Goal: Transaction & Acquisition: Book appointment/travel/reservation

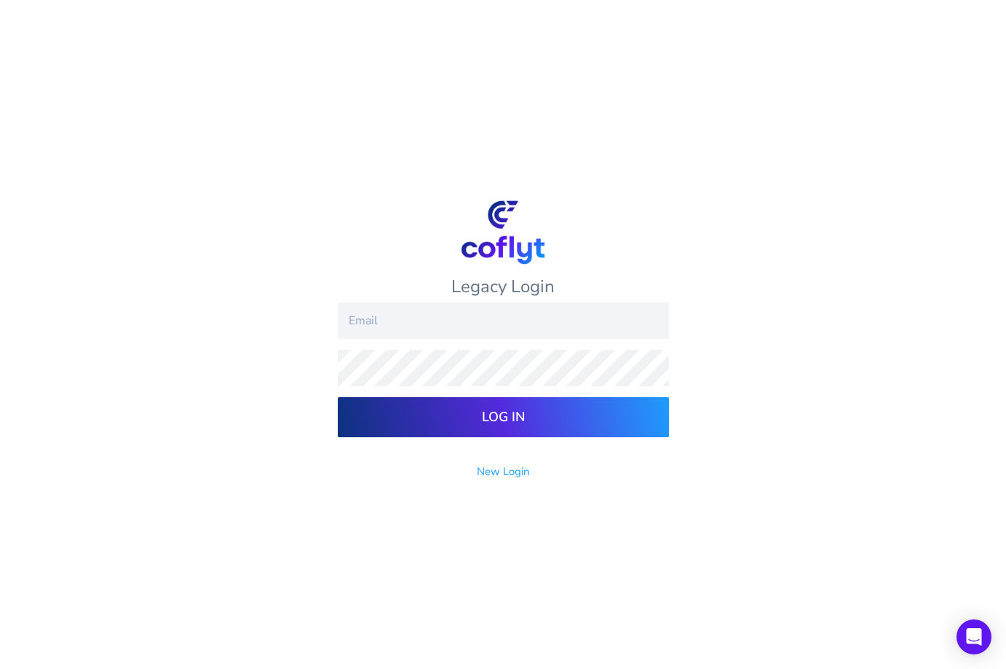
type input "Smedsdpm@hotmail.com"
click at [426, 415] on input "Log In" at bounding box center [503, 417] width 331 height 40
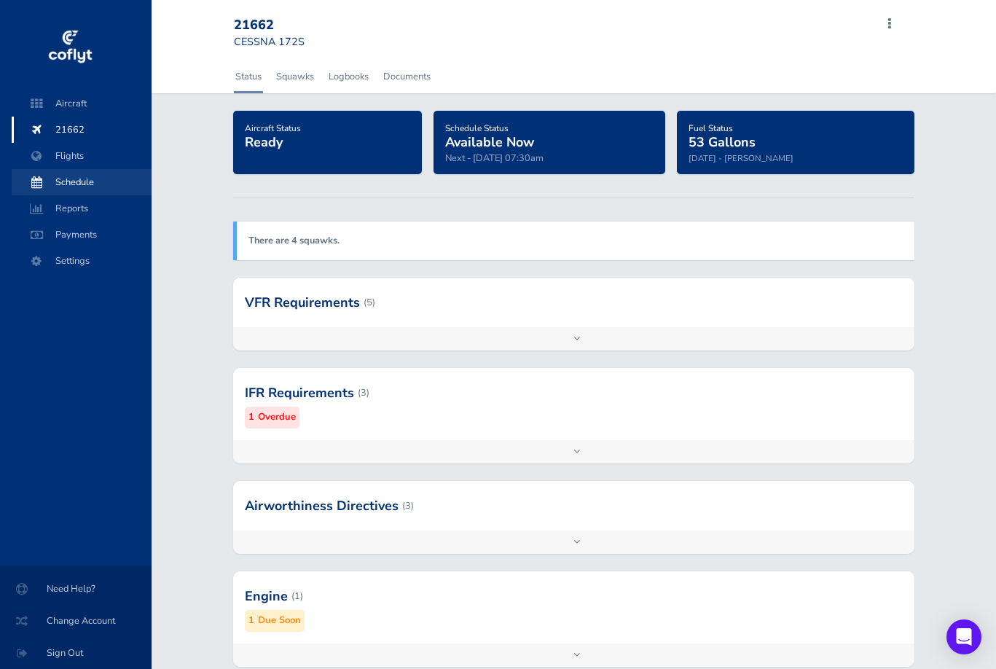
click at [63, 177] on span "Schedule" at bounding box center [81, 182] width 111 height 26
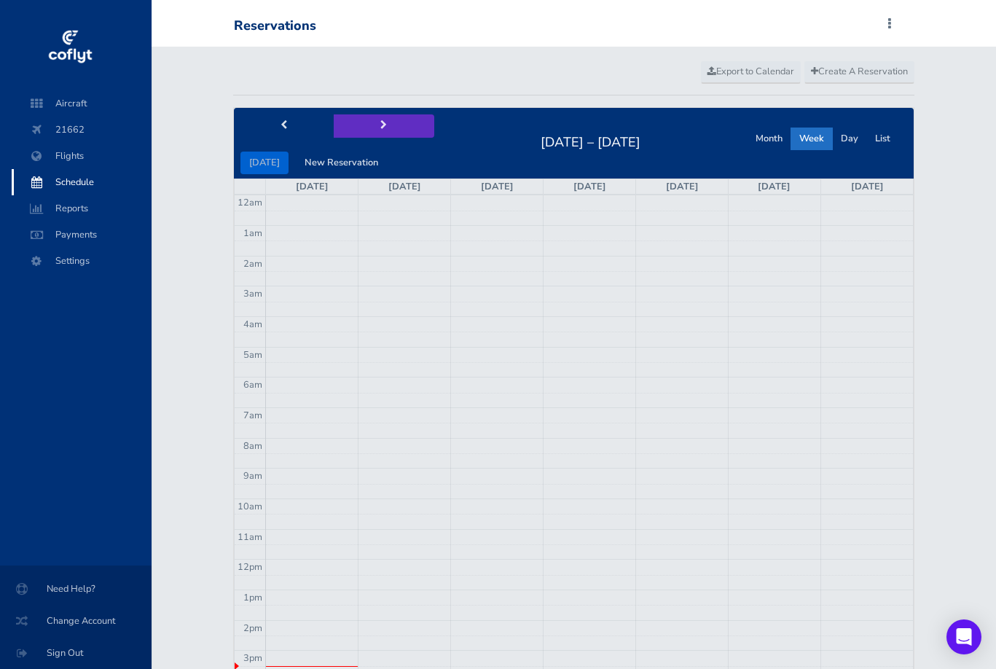
click at [381, 121] on span "next" at bounding box center [383, 125] width 7 height 9
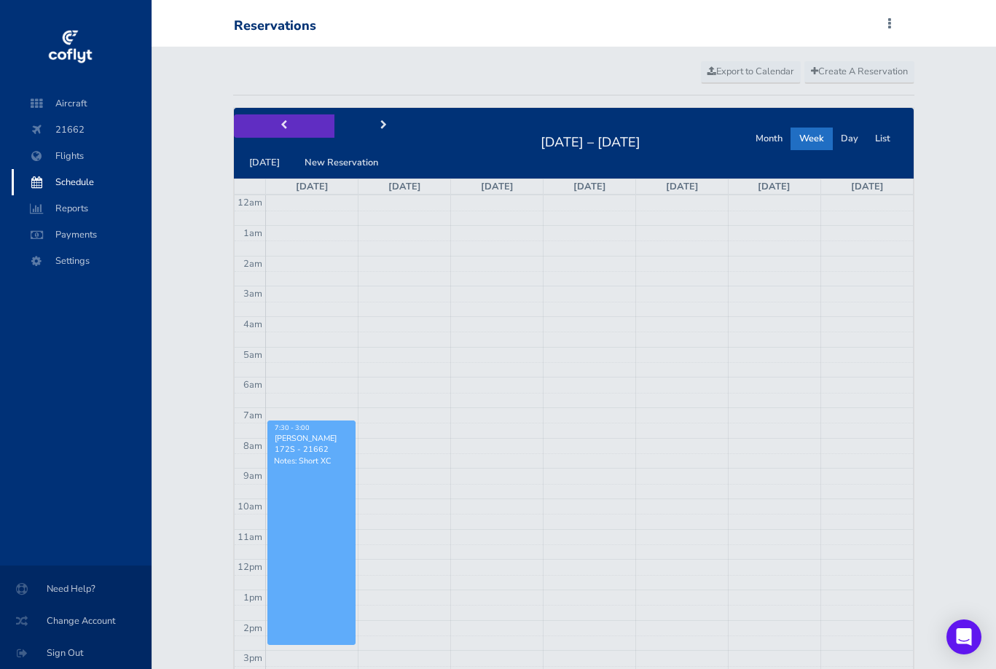
click at [280, 117] on button "prev" at bounding box center [284, 125] width 100 height 23
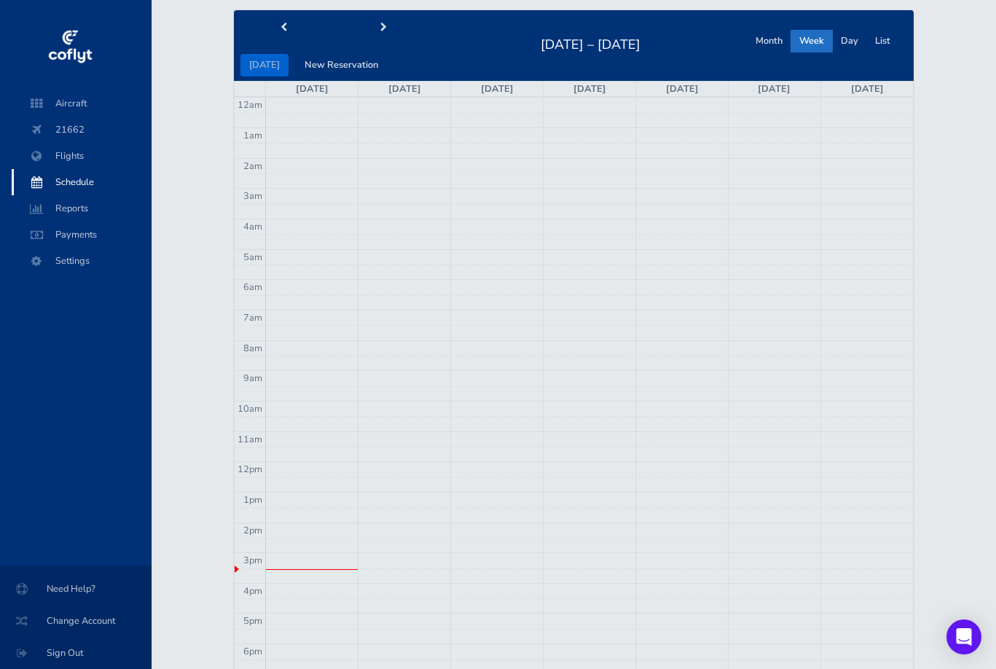
scroll to position [94, 0]
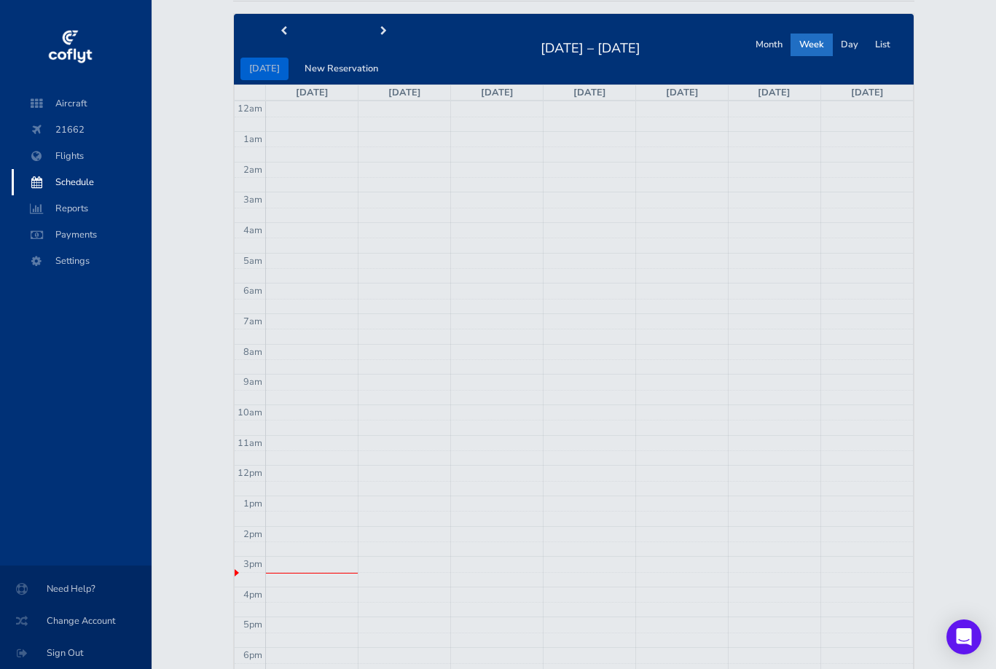
click at [478, 302] on td at bounding box center [589, 306] width 647 height 15
click at [347, 61] on button "New Reservation" at bounding box center [341, 69] width 91 height 23
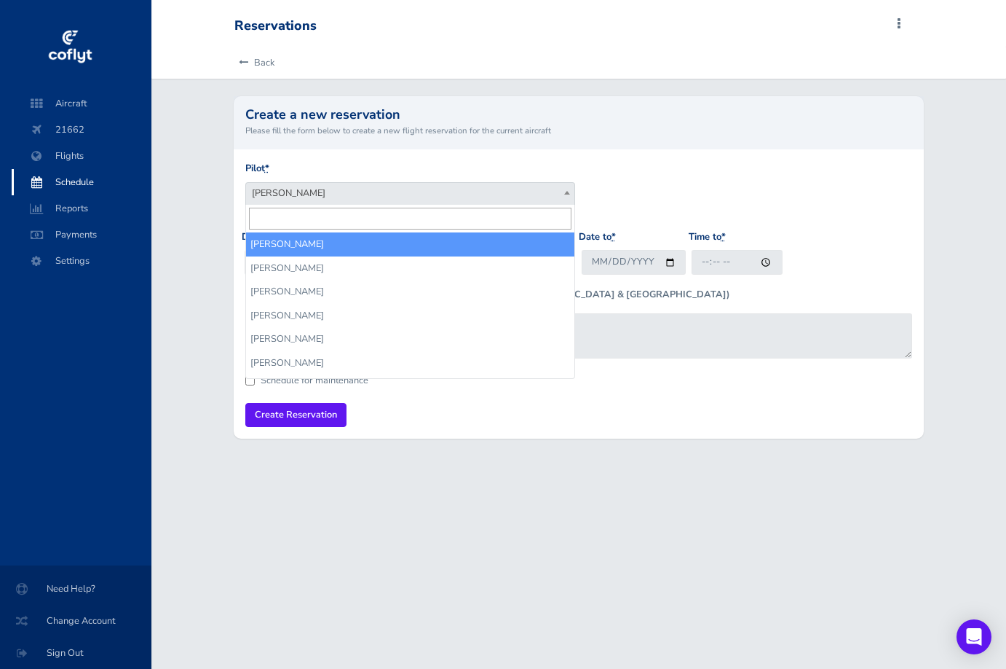
click at [355, 194] on span "[PERSON_NAME]" at bounding box center [410, 193] width 328 height 20
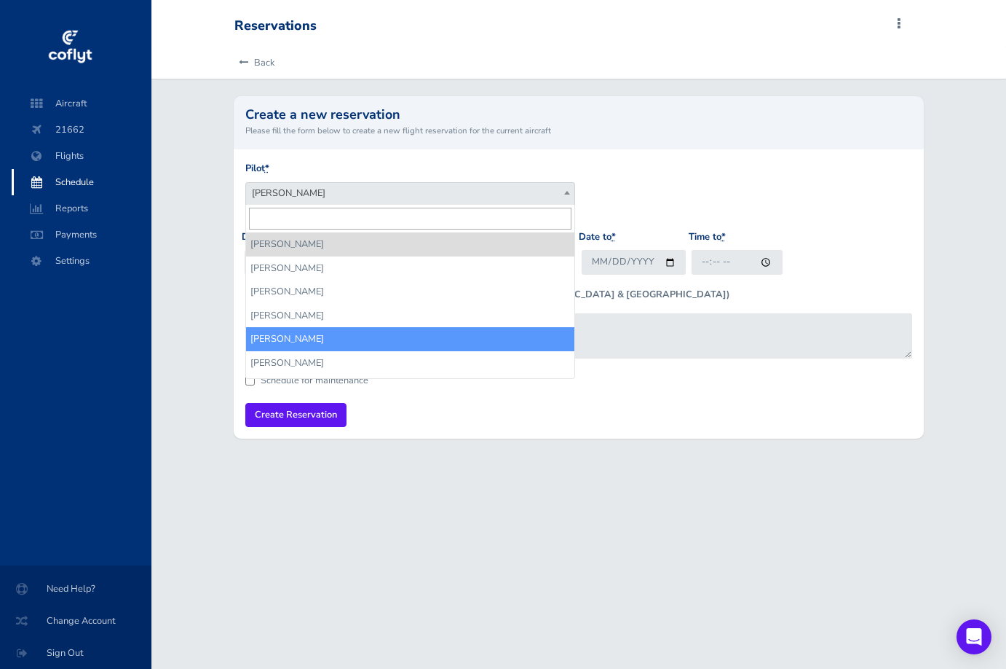
select select "17972"
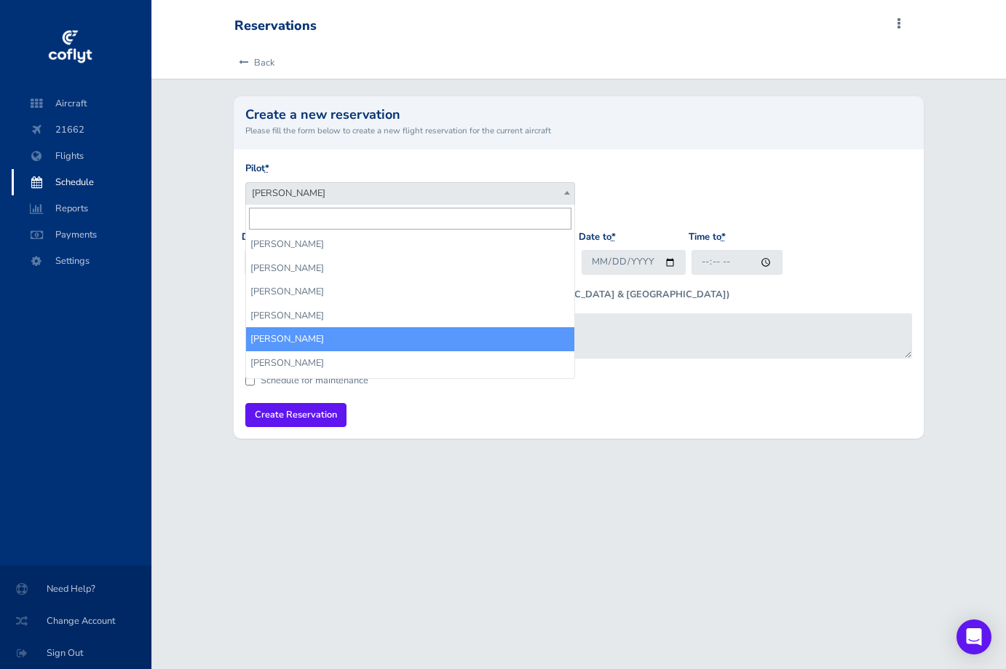
click at [338, 185] on span "Jose Soltren" at bounding box center [410, 193] width 328 height 20
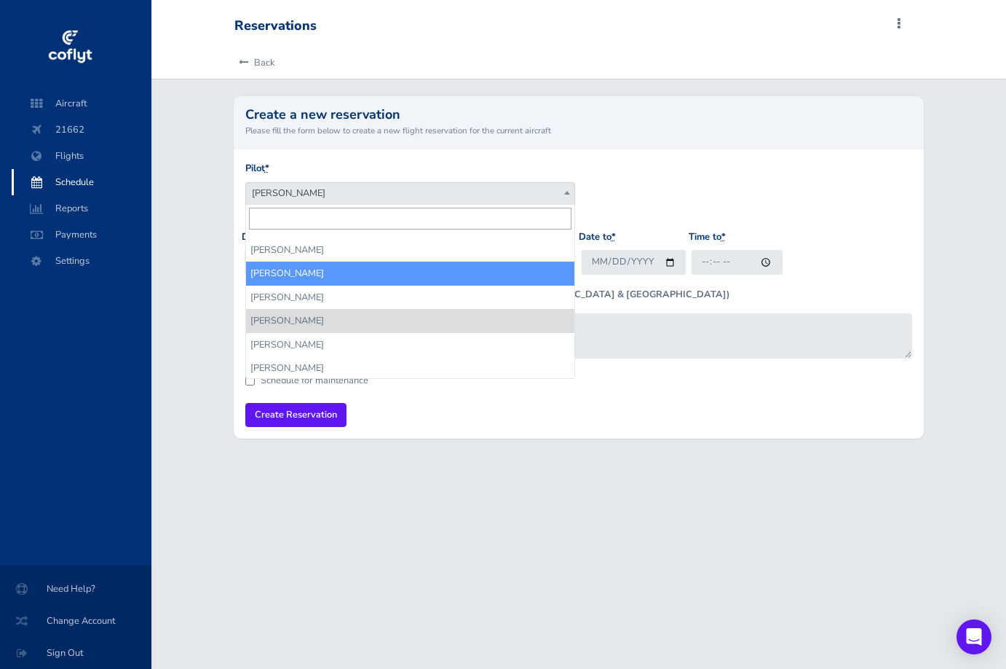
scroll to position [17, 0]
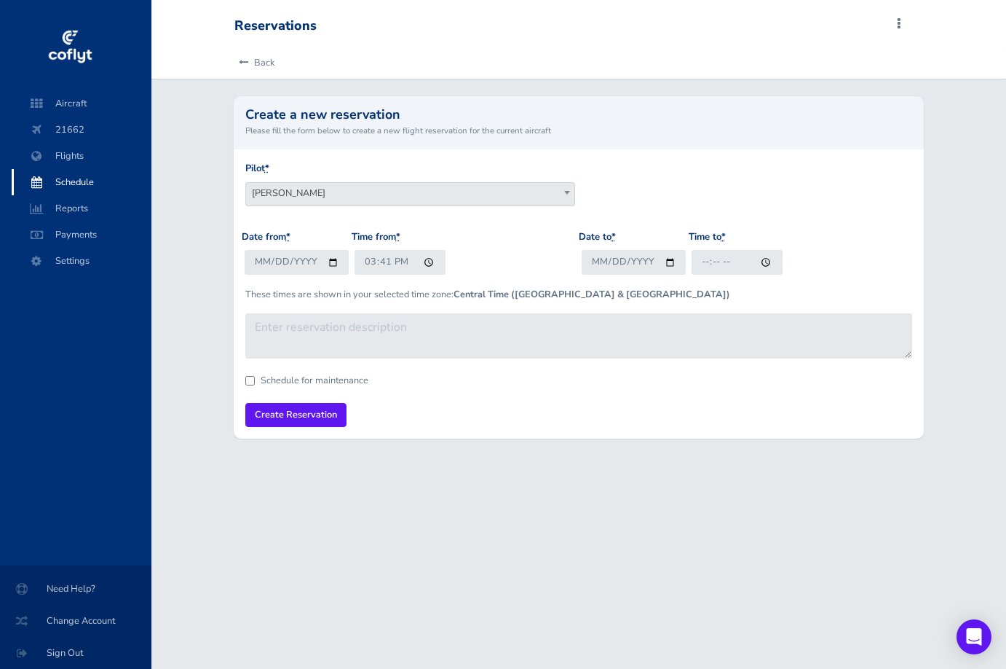
click at [212, 278] on div "Back Create a new reservation Please fill the form below to create a new flight…" at bounding box center [578, 251] width 855 height 409
click at [308, 260] on input "2025-08-17" at bounding box center [297, 262] width 104 height 24
type input "2025-08-19"
click at [502, 269] on div "Date from * 2025-08-19 Time from * 15:41" at bounding box center [410, 257] width 337 height 57
click at [366, 259] on input "15:41" at bounding box center [400, 262] width 91 height 24
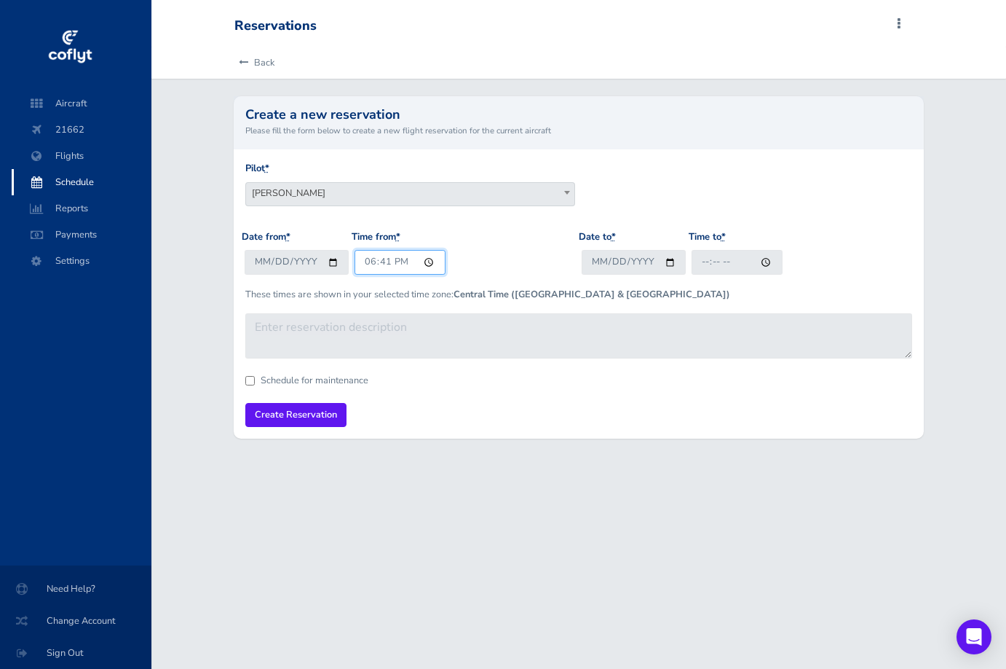
click at [387, 262] on input "18:41" at bounding box center [400, 262] width 91 height 24
click at [396, 262] on input "18:00" at bounding box center [400, 262] width 91 height 24
type input "06:00"
click at [598, 267] on input "Date to *" at bounding box center [634, 262] width 104 height 24
type input "2025-08-19"
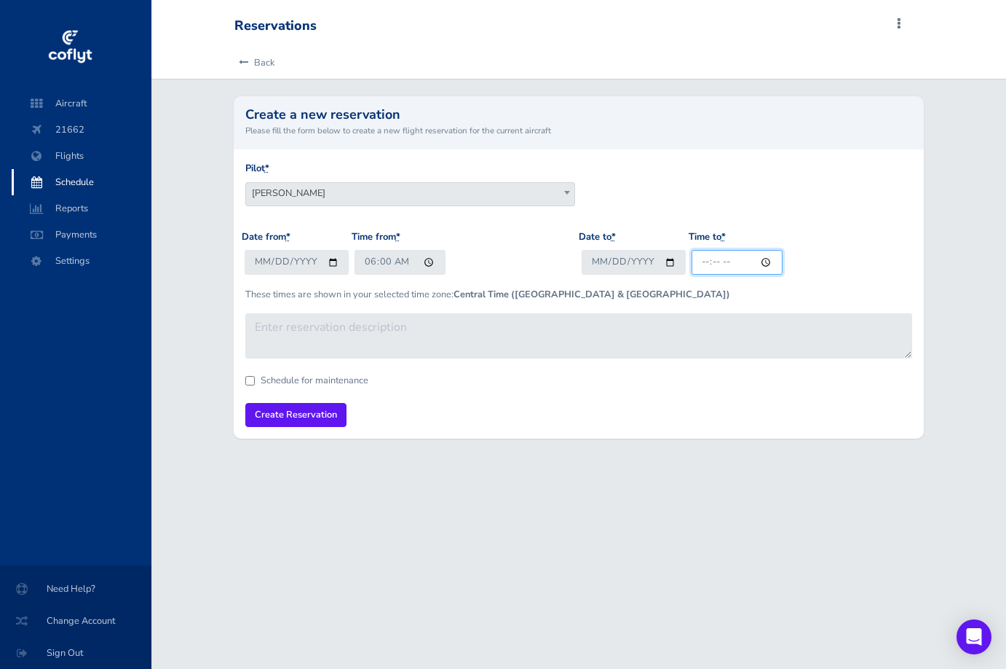
click at [695, 267] on input "Time to *" at bounding box center [737, 262] width 91 height 24
click at [718, 261] on input "Time to *" at bounding box center [737, 262] width 91 height 24
click at [739, 259] on input "Time to *" at bounding box center [737, 262] width 91 height 24
type input "09:00"
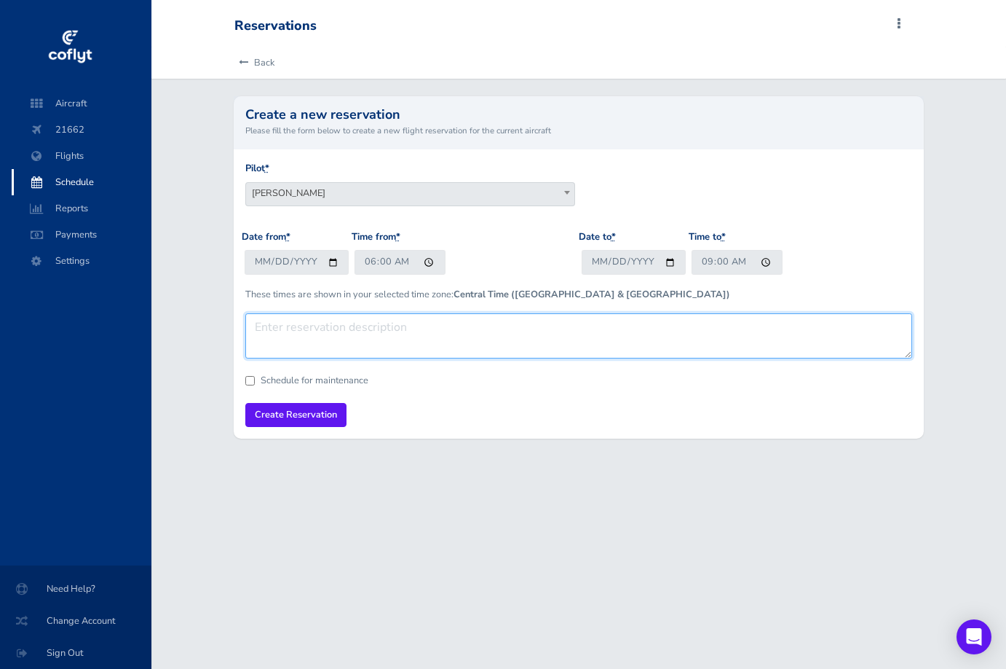
click at [625, 339] on textarea at bounding box center [578, 335] width 667 height 45
type textarea "Dual with Max Smedley"
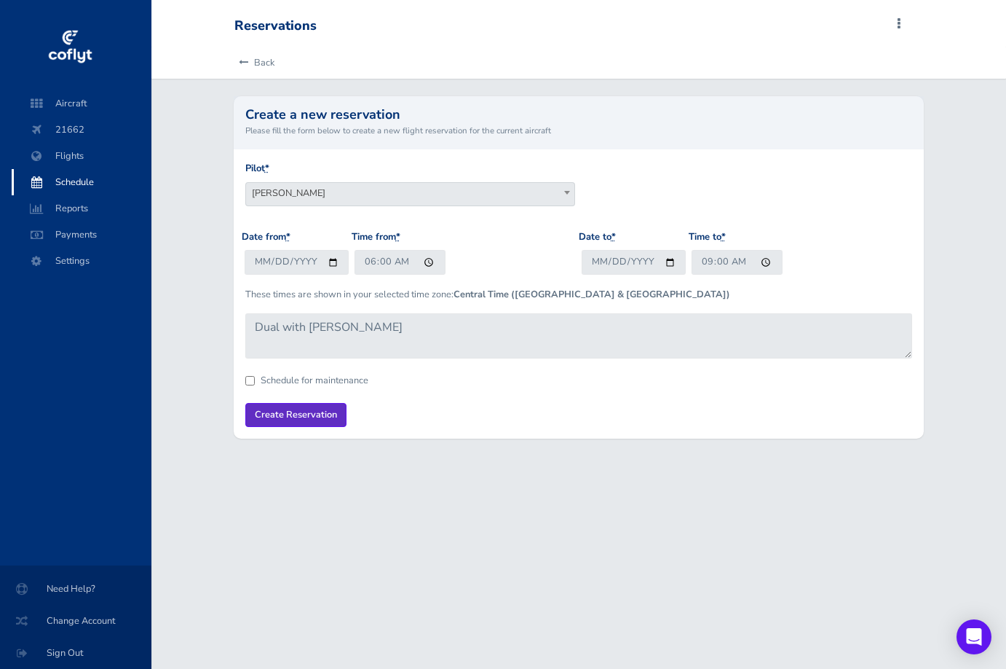
click at [296, 409] on input "Create Reservation" at bounding box center [295, 415] width 101 height 24
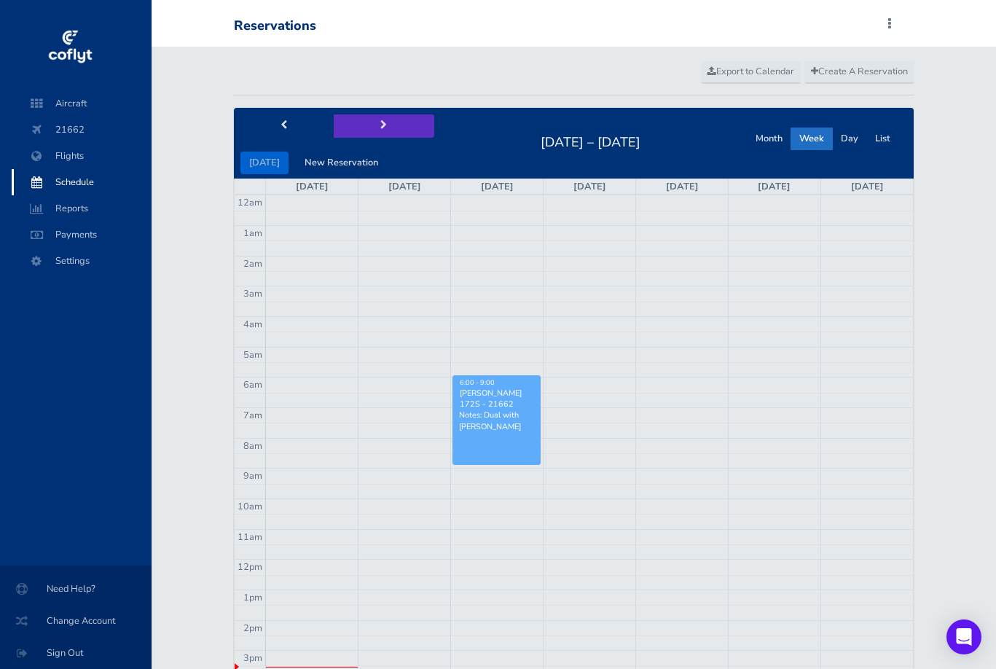
click at [380, 121] on span "next" at bounding box center [383, 125] width 7 height 9
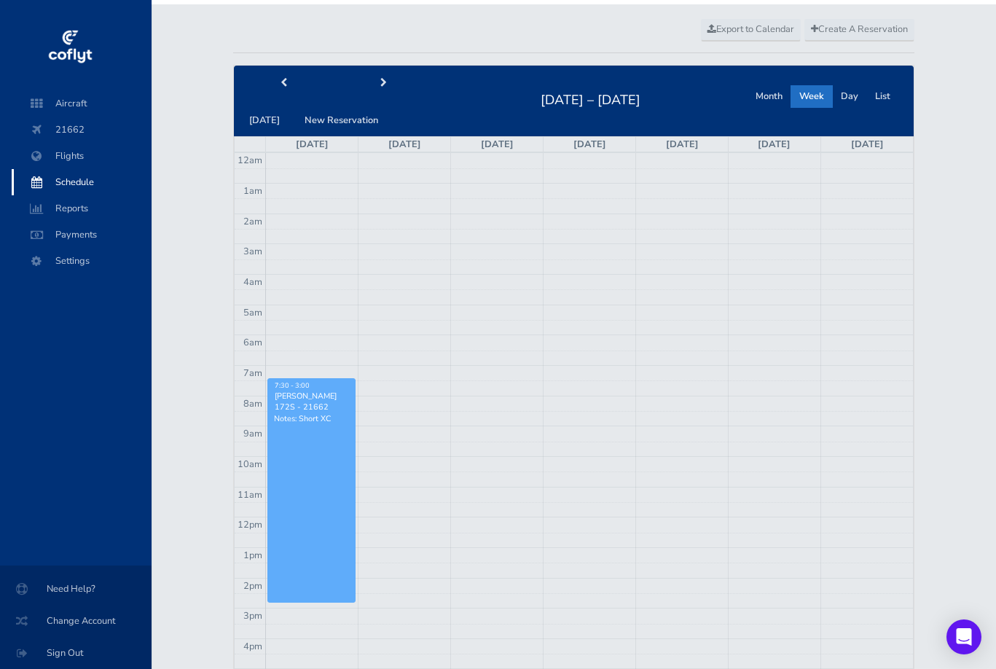
scroll to position [42, 0]
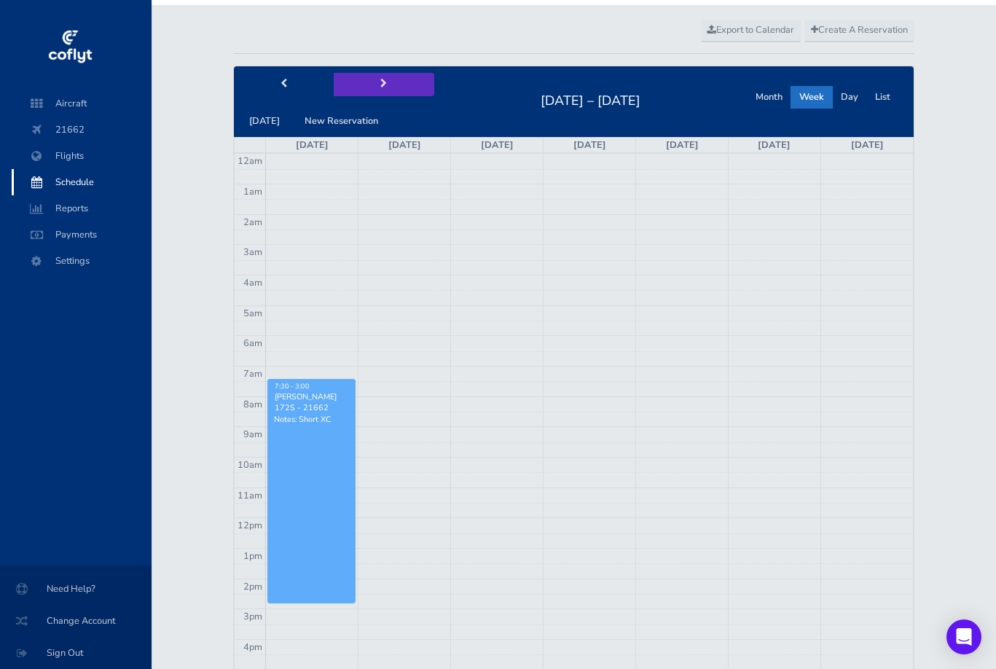
click at [381, 82] on span "next" at bounding box center [383, 83] width 7 height 9
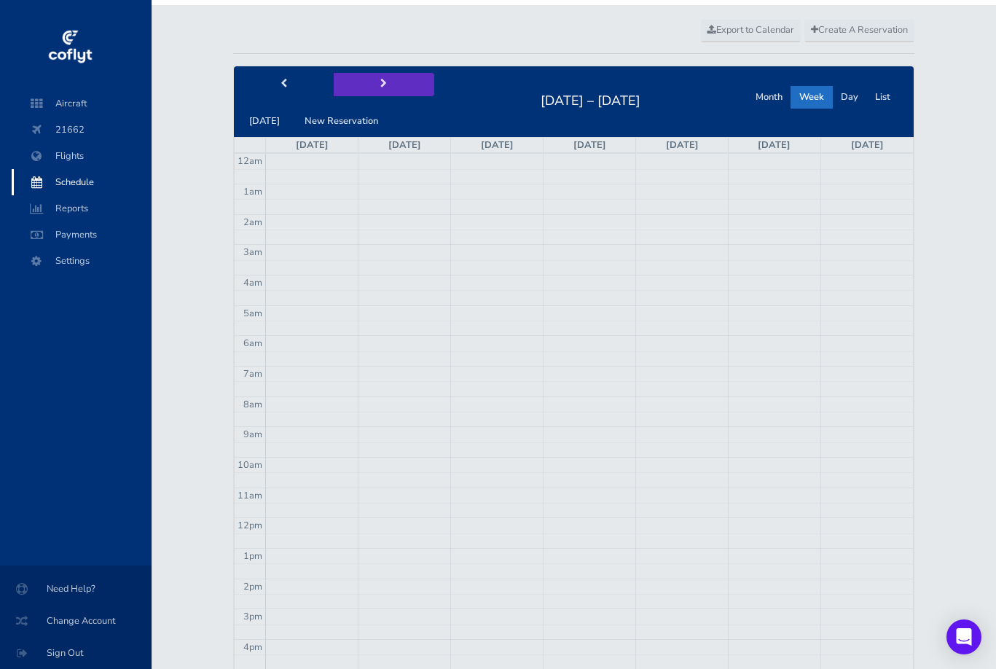
click at [381, 82] on span "next" at bounding box center [383, 83] width 7 height 9
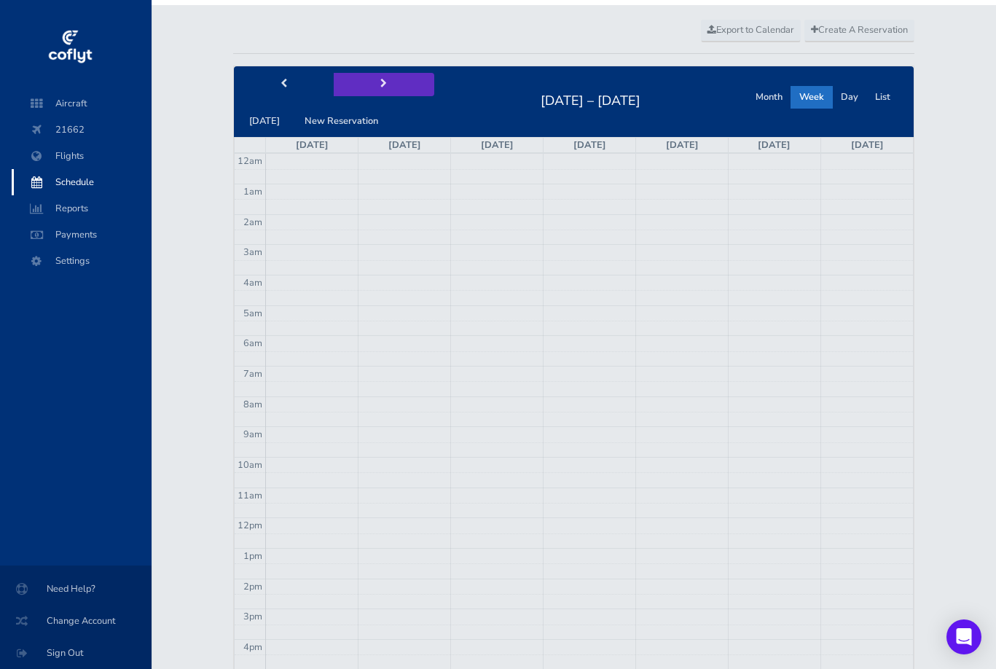
click at [381, 82] on span "next" at bounding box center [383, 83] width 7 height 9
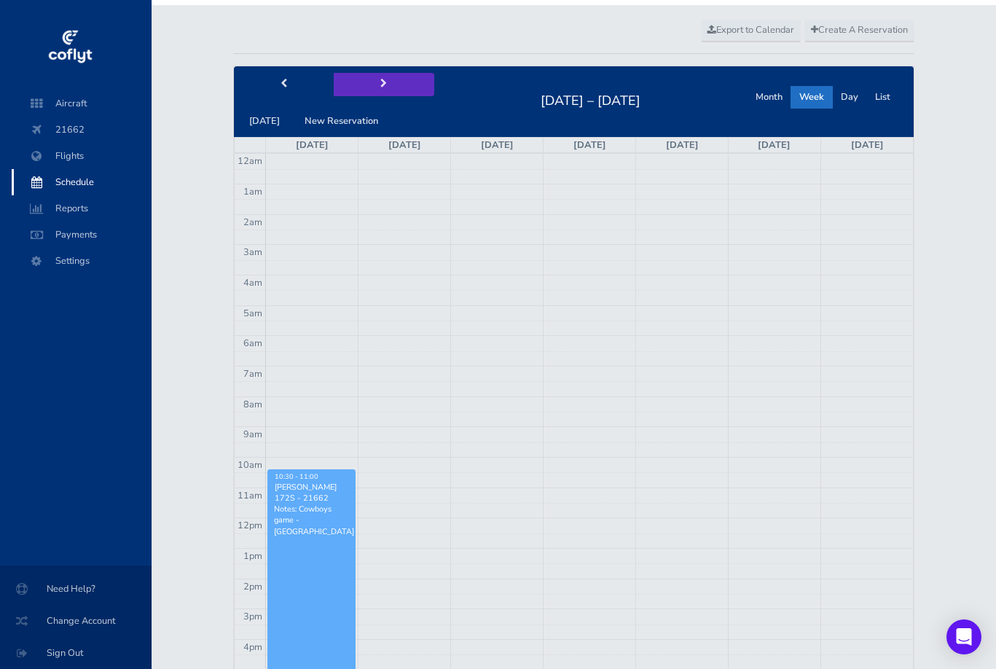
click at [381, 82] on span "next" at bounding box center [383, 83] width 7 height 9
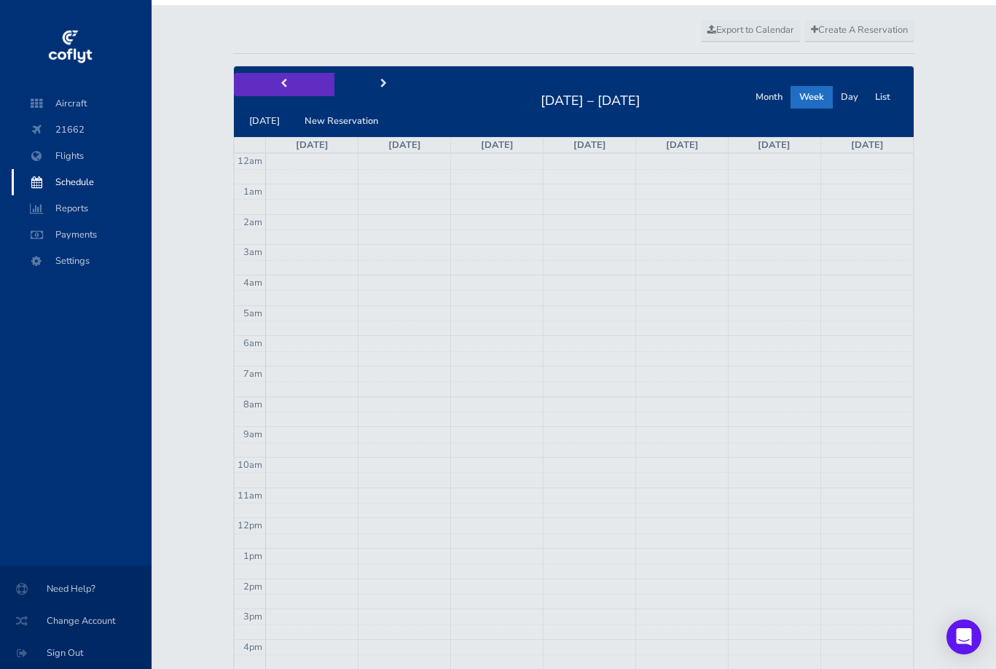
click at [291, 80] on button "prev" at bounding box center [284, 84] width 100 height 23
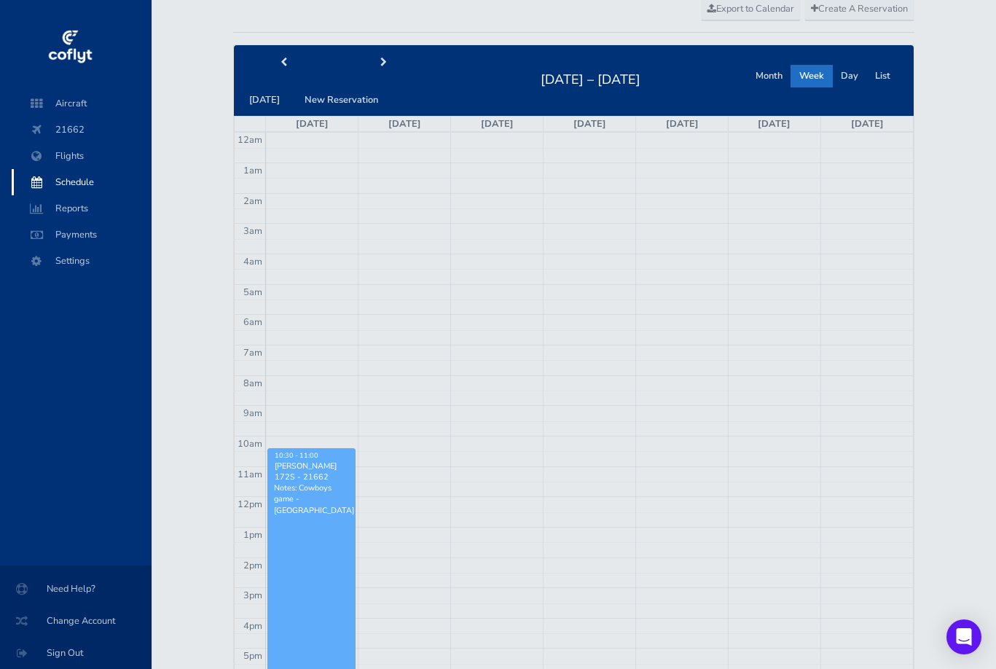
scroll to position [42, 0]
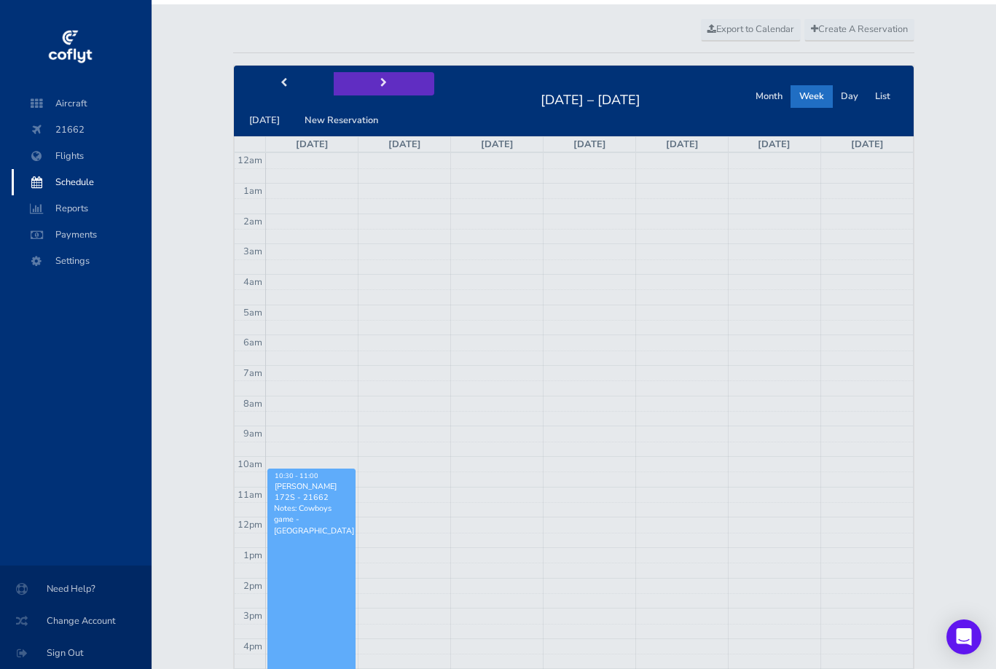
click at [382, 78] on button "next" at bounding box center [384, 83] width 100 height 23
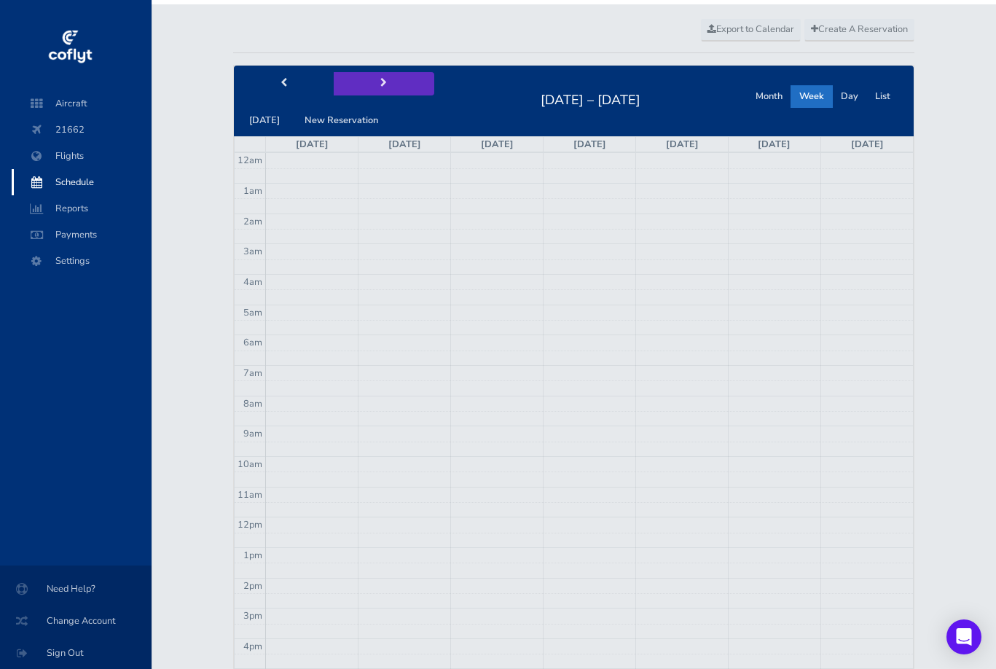
click at [382, 78] on button "next" at bounding box center [384, 83] width 100 height 23
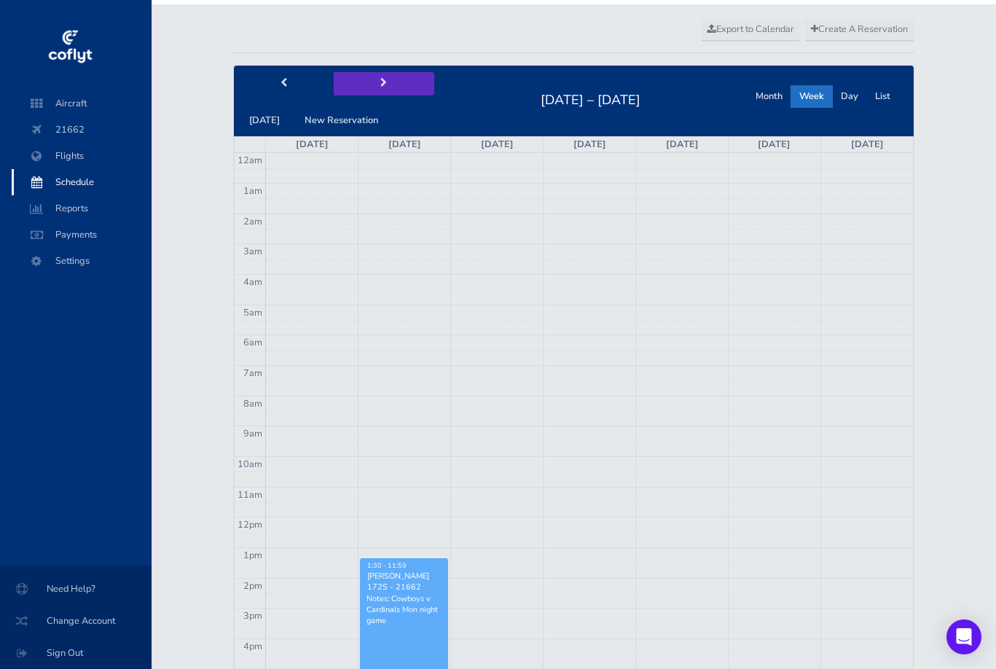
click at [382, 78] on button "next" at bounding box center [384, 83] width 100 height 23
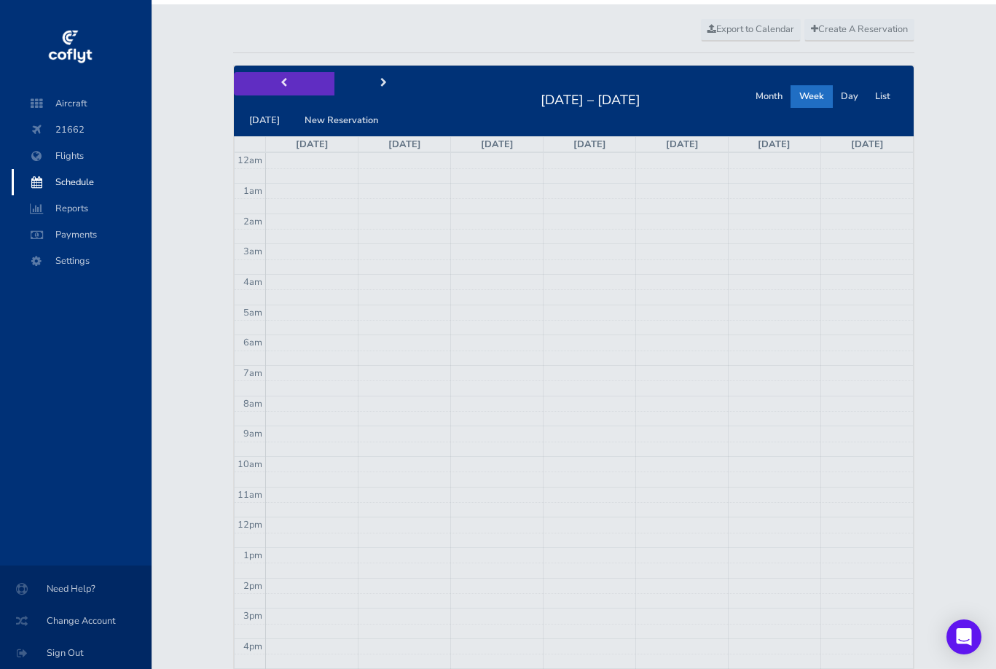
click at [288, 80] on button "prev" at bounding box center [284, 83] width 100 height 23
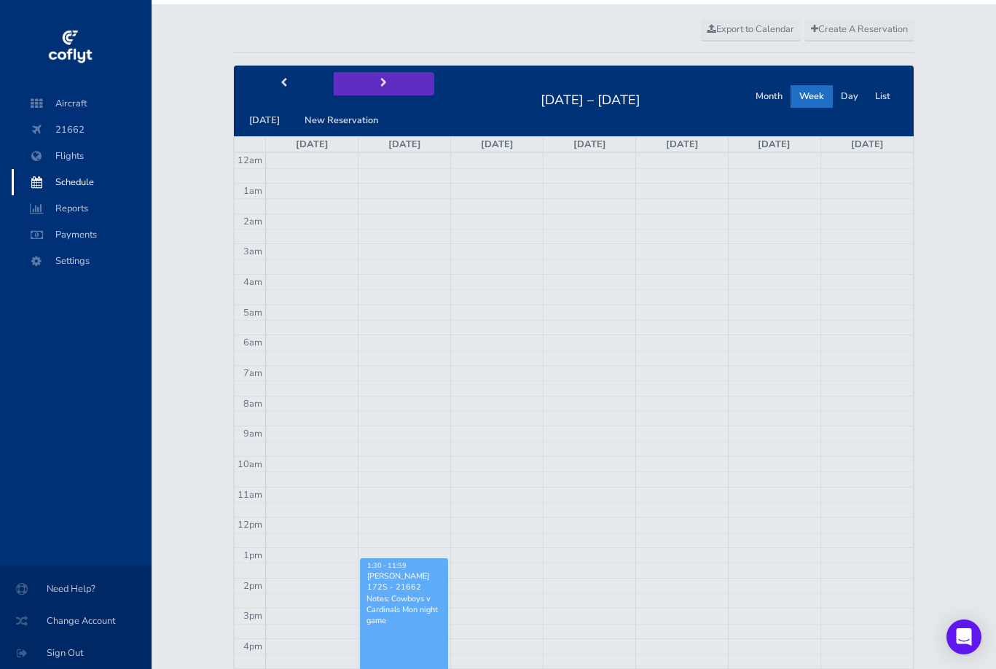
click at [380, 83] on span "next" at bounding box center [383, 83] width 7 height 9
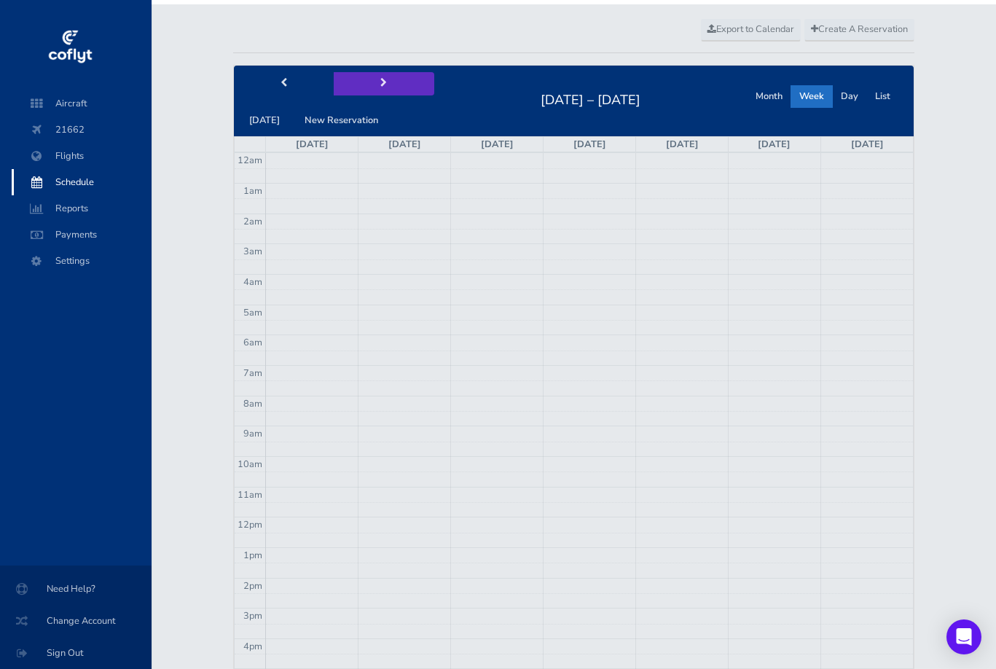
click at [380, 83] on span "next" at bounding box center [383, 83] width 7 height 9
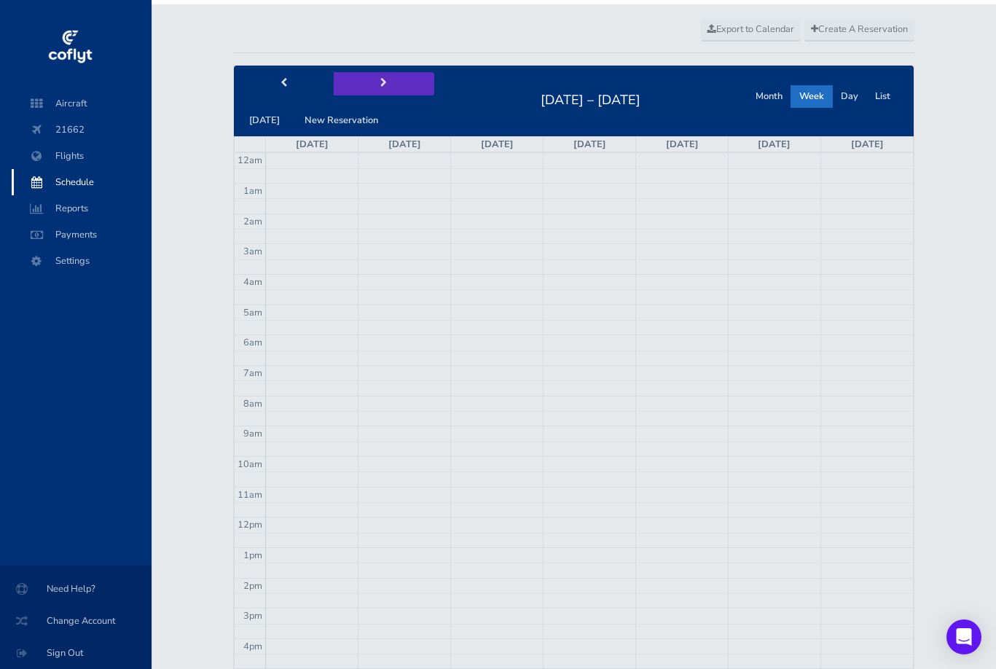
click at [380, 83] on span "next" at bounding box center [383, 83] width 7 height 9
